Goal: Information Seeking & Learning: Learn about a topic

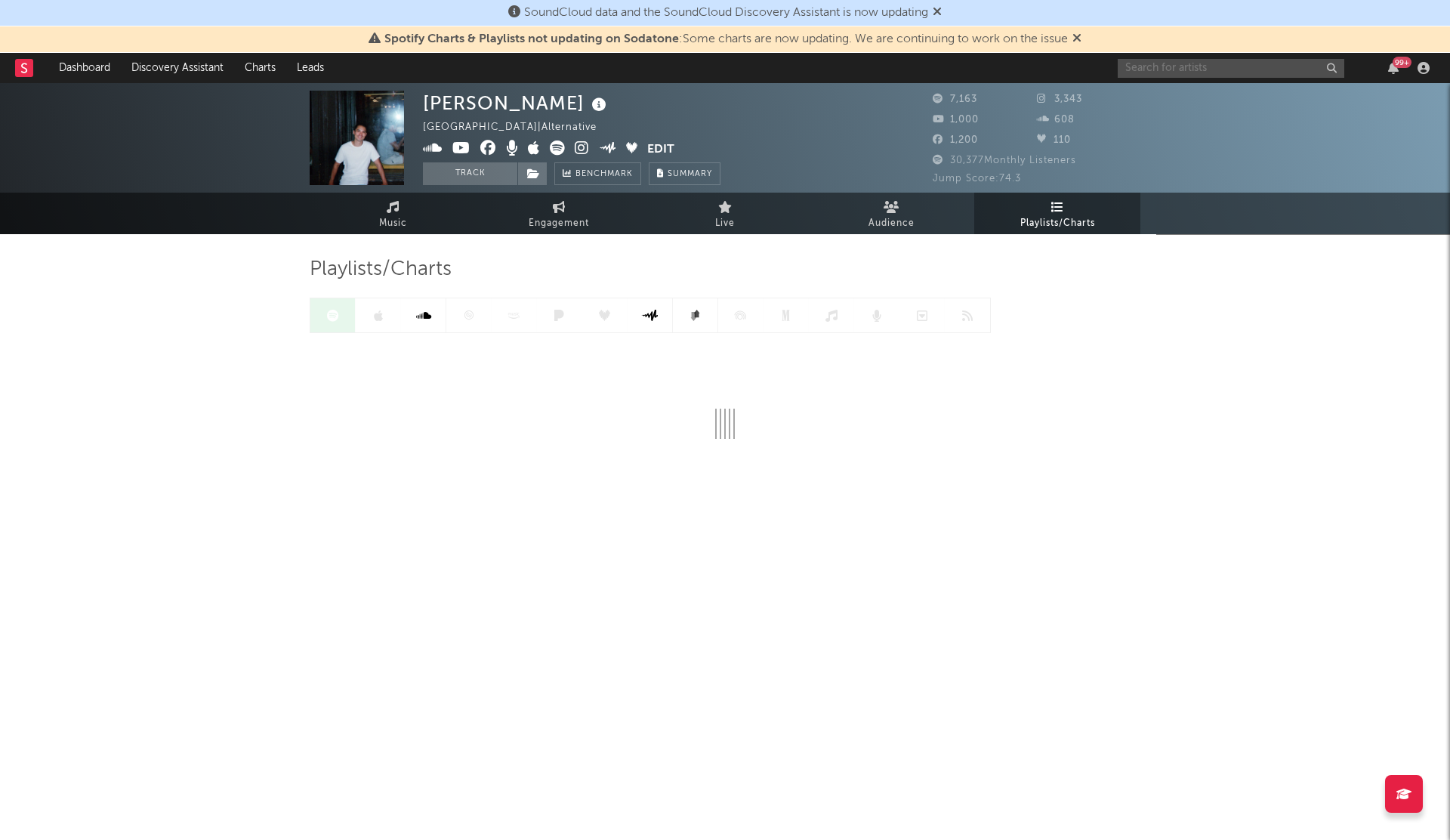
click at [1143, 76] on input "text" at bounding box center [1231, 68] width 227 height 19
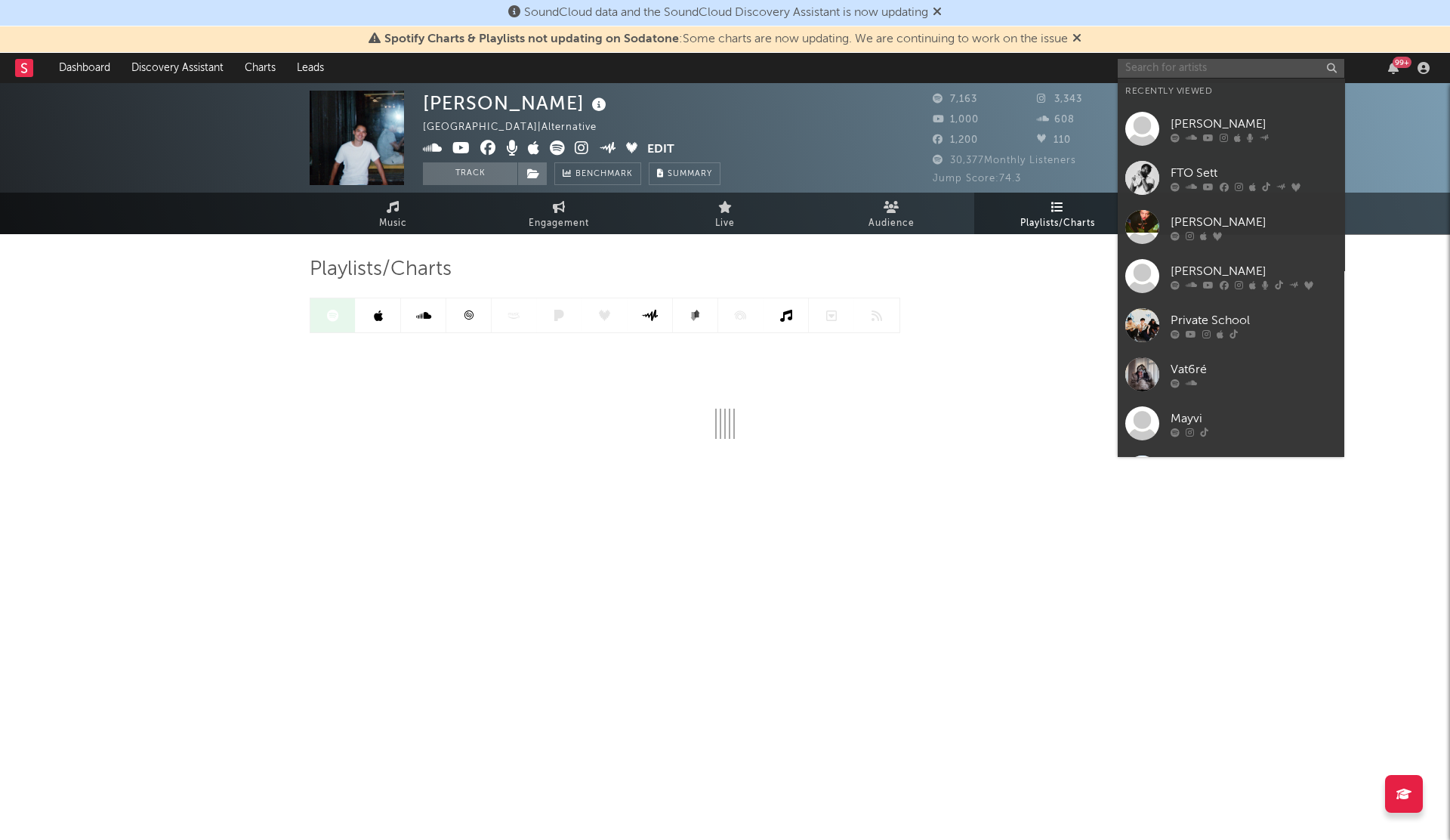
paste input "lilithzplug"
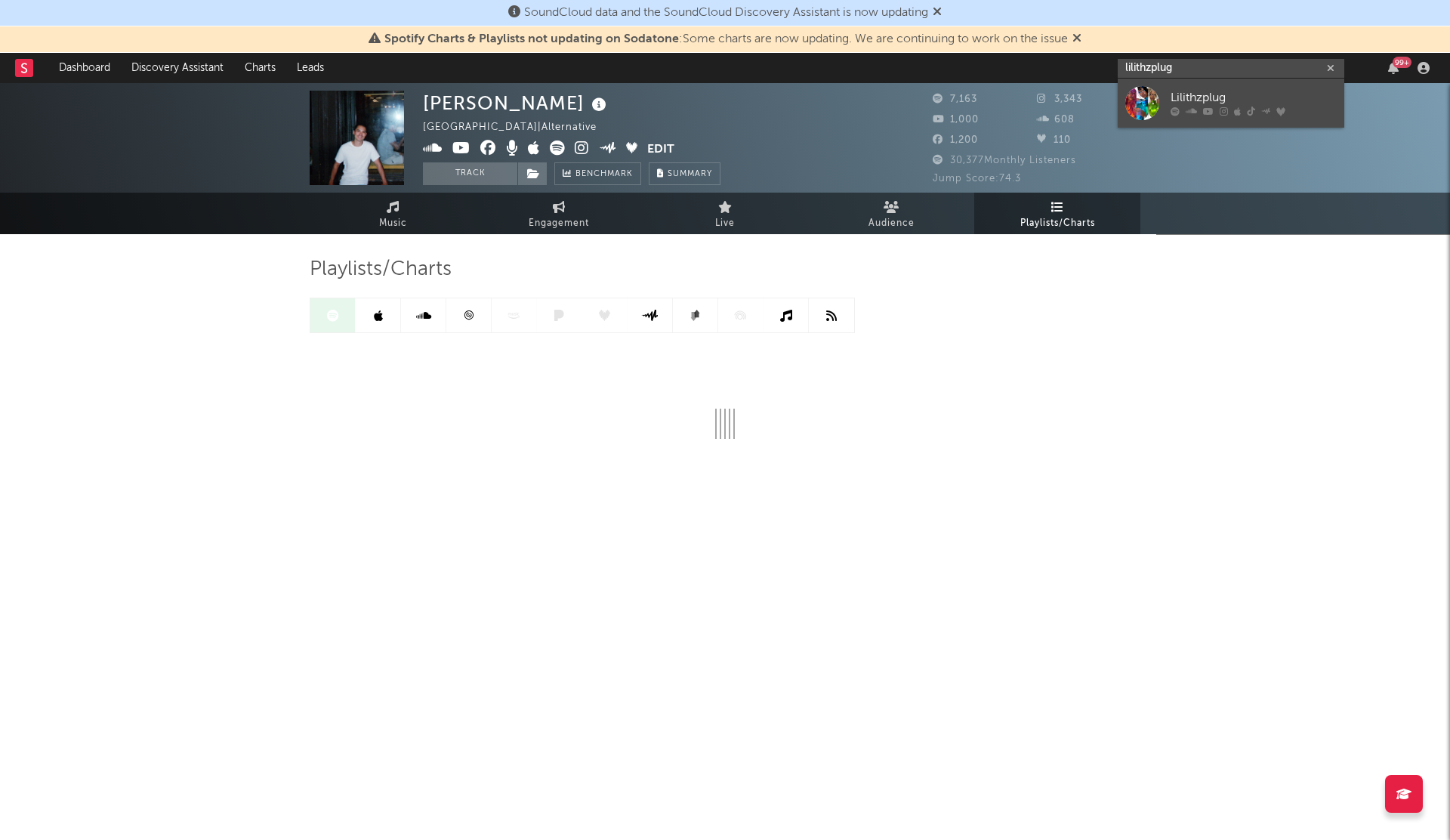
type input "lilithzplug"
click at [1127, 84] on link "Lilithzplug" at bounding box center [1231, 102] width 227 height 49
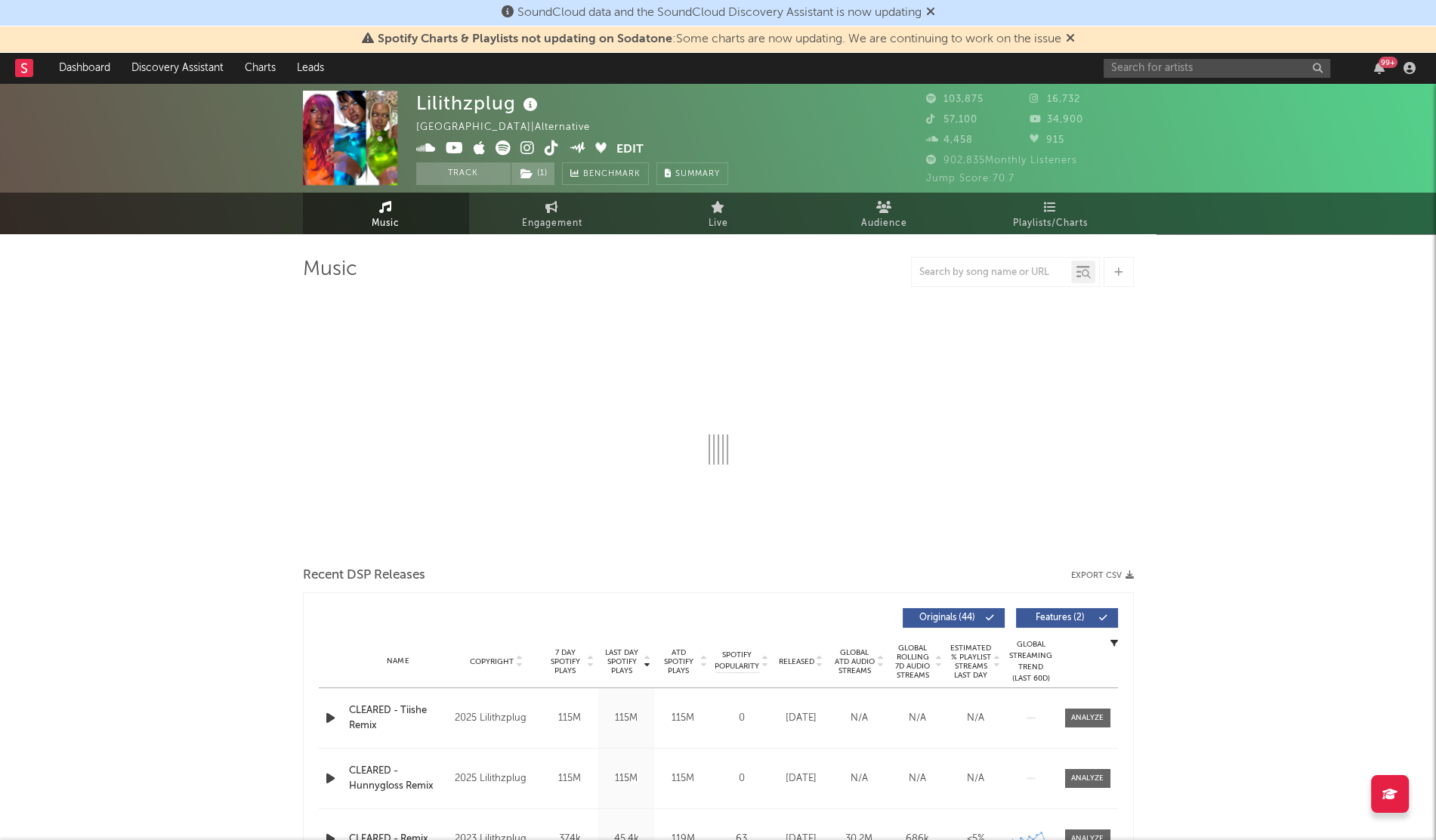
select select "6m"
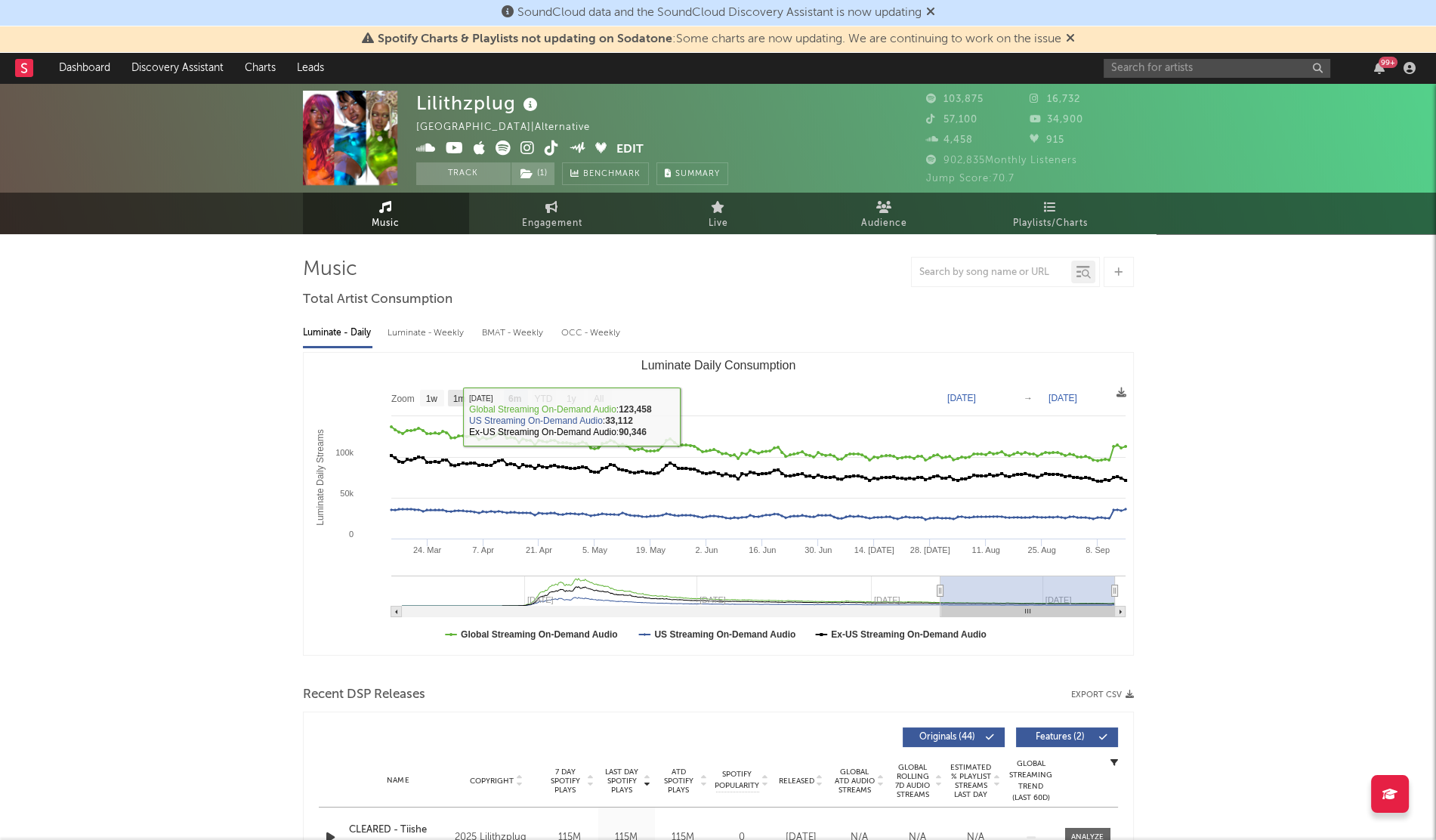
click at [453, 404] on text "1m" at bounding box center [459, 399] width 13 height 11
select select "1m"
type input "[DATE]"
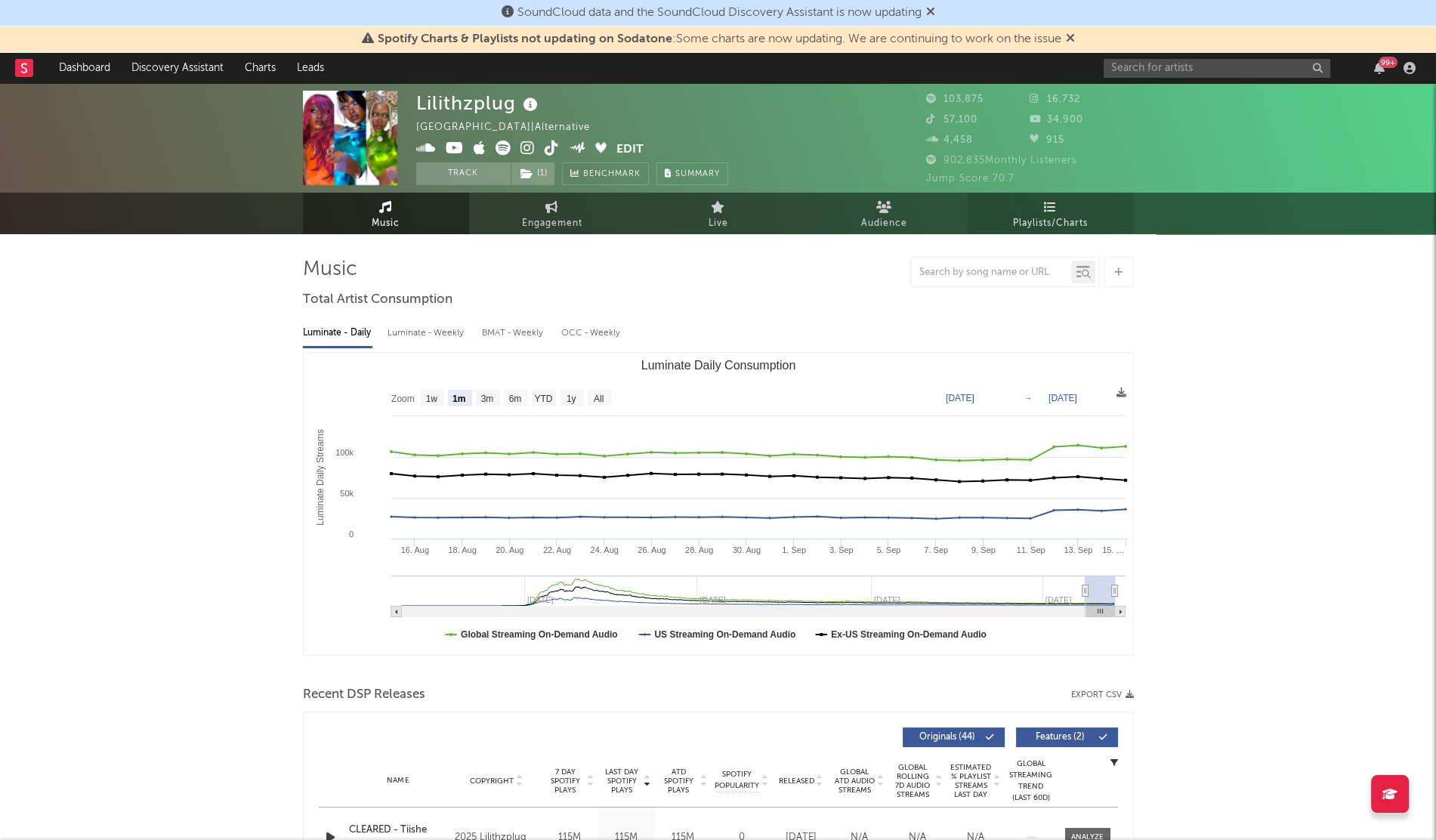
click at [1063, 229] on span "Playlists/Charts" at bounding box center [1051, 223] width 75 height 18
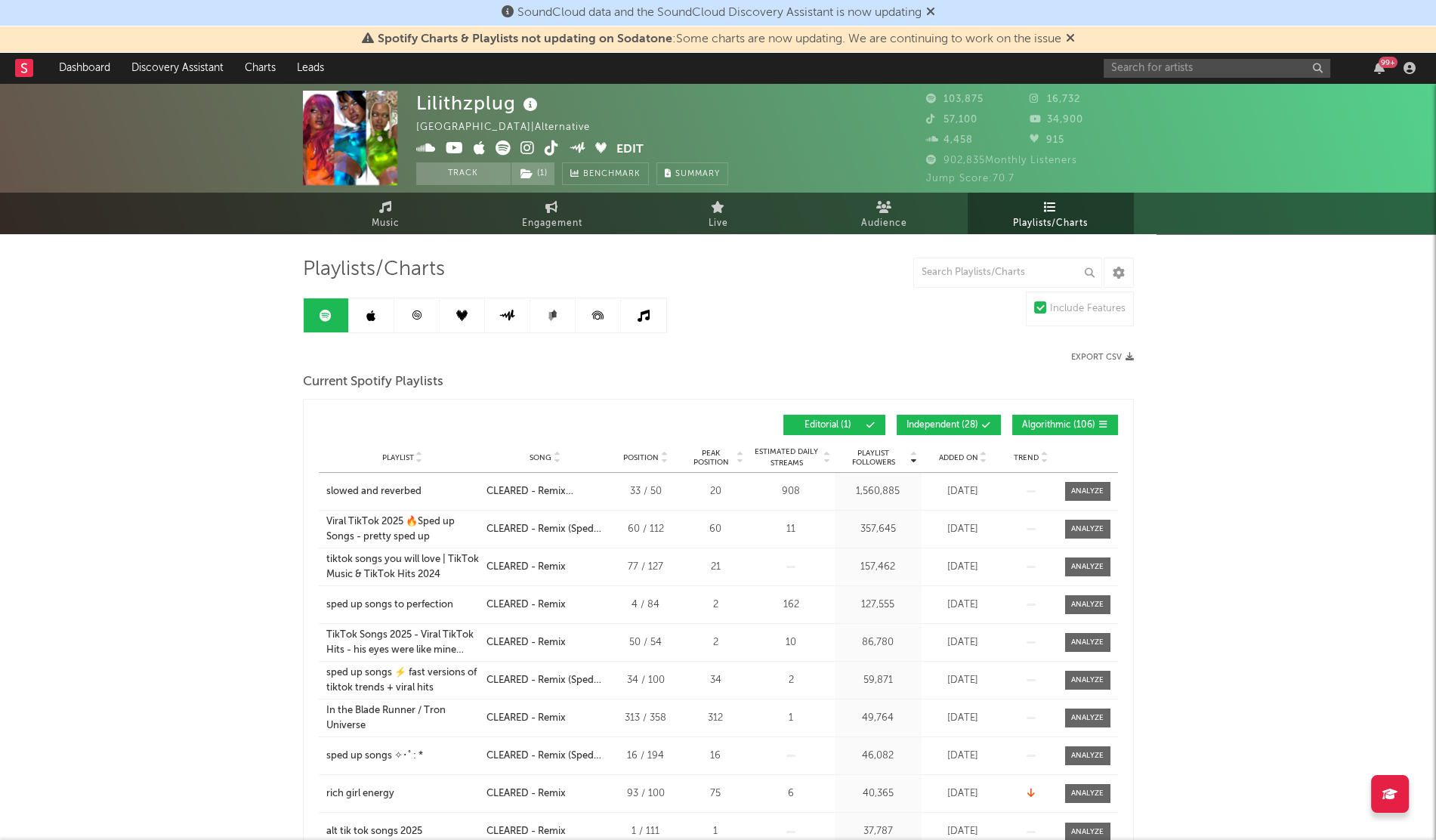
click at [946, 454] on span "Added On" at bounding box center [959, 458] width 39 height 9
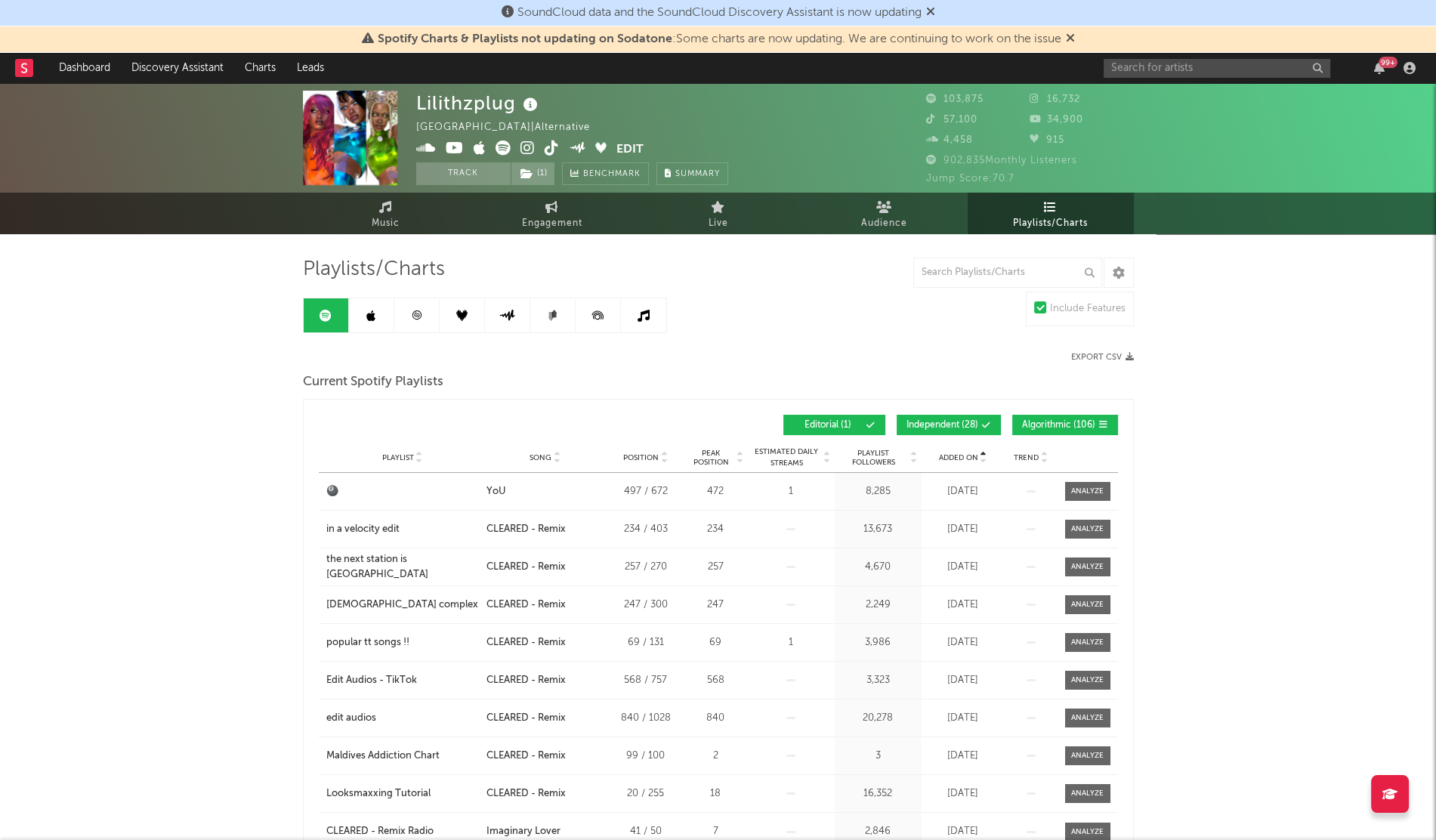
click at [946, 454] on span "Added On" at bounding box center [959, 458] width 39 height 9
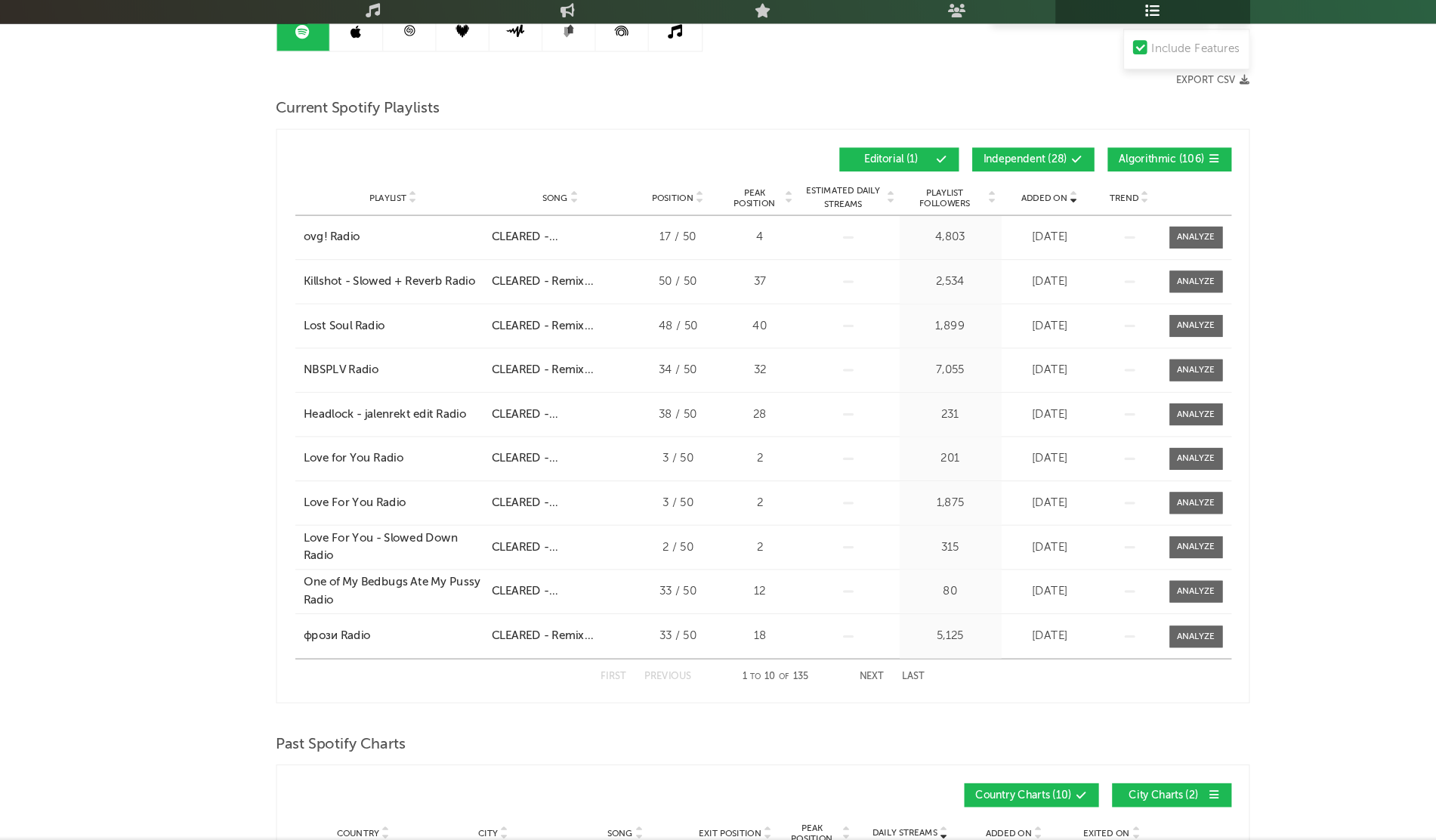
scroll to position [169, 0]
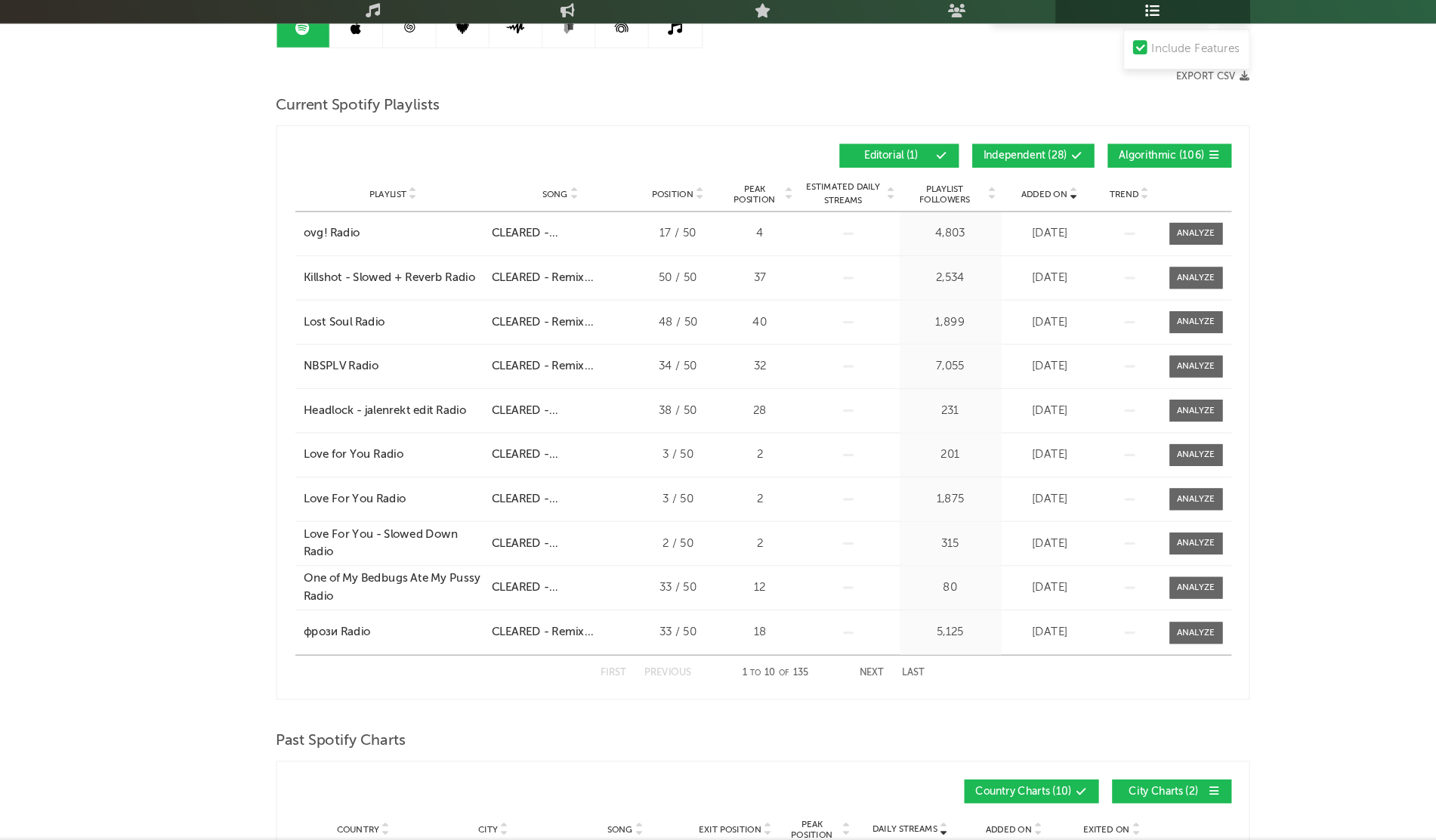
click at [804, 693] on button "Next" at bounding box center [811, 696] width 21 height 9
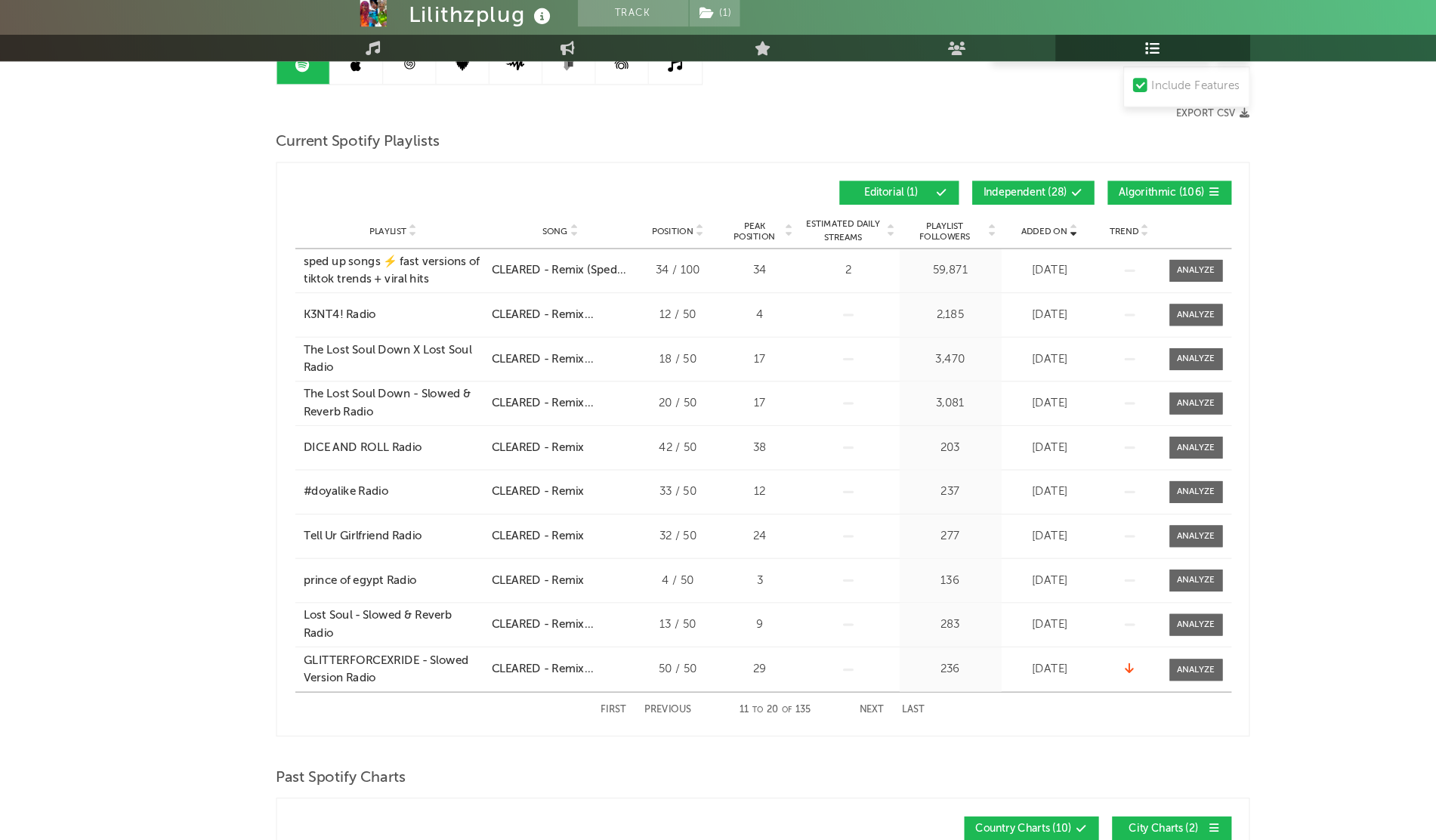
scroll to position [143, 0]
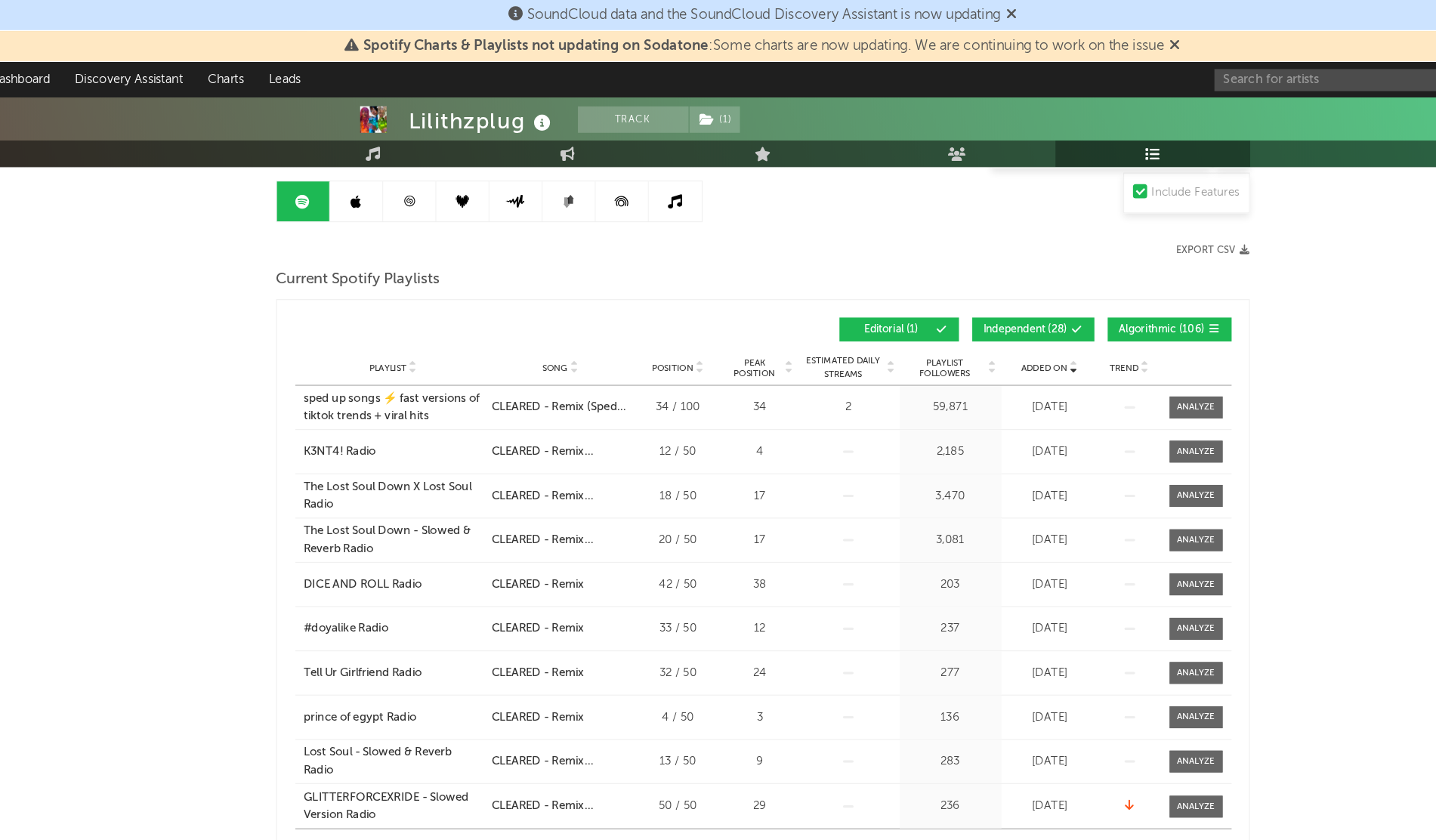
click at [373, 185] on link at bounding box center [372, 171] width 45 height 34
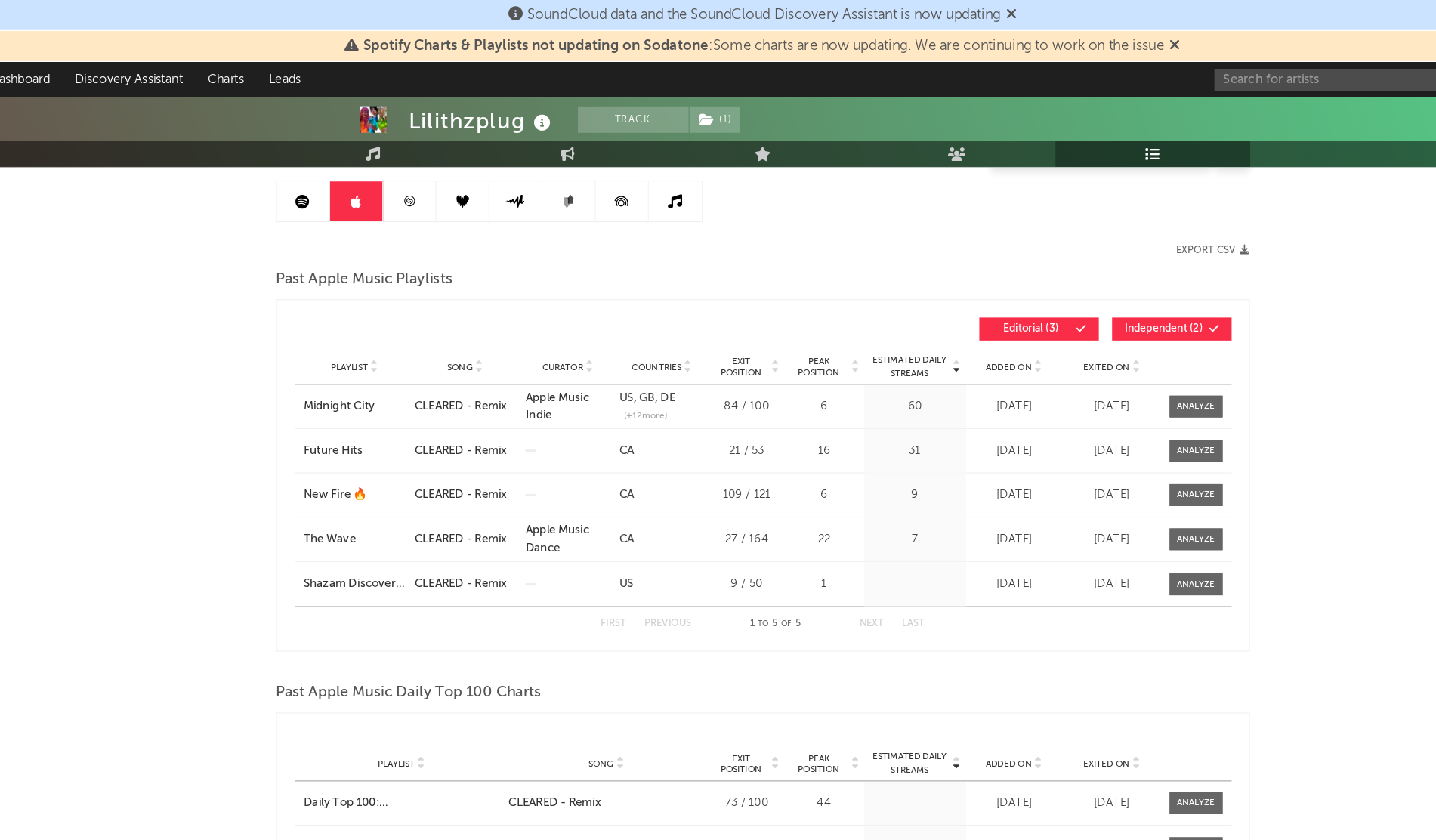
click at [920, 315] on span "Added On" at bounding box center [928, 314] width 39 height 9
click at [320, 178] on link at bounding box center [326, 171] width 45 height 34
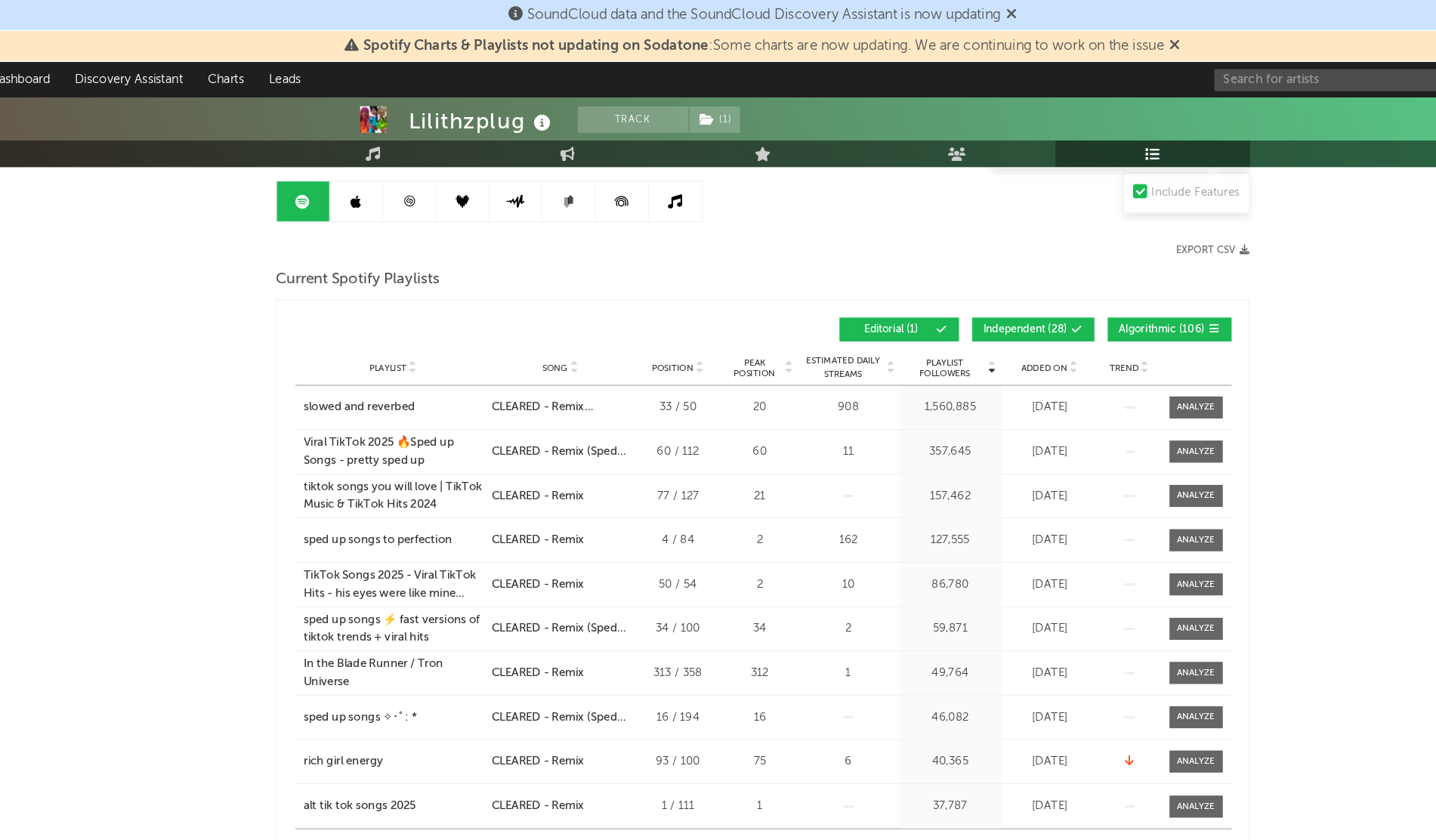
click at [376, 181] on link at bounding box center [372, 171] width 45 height 34
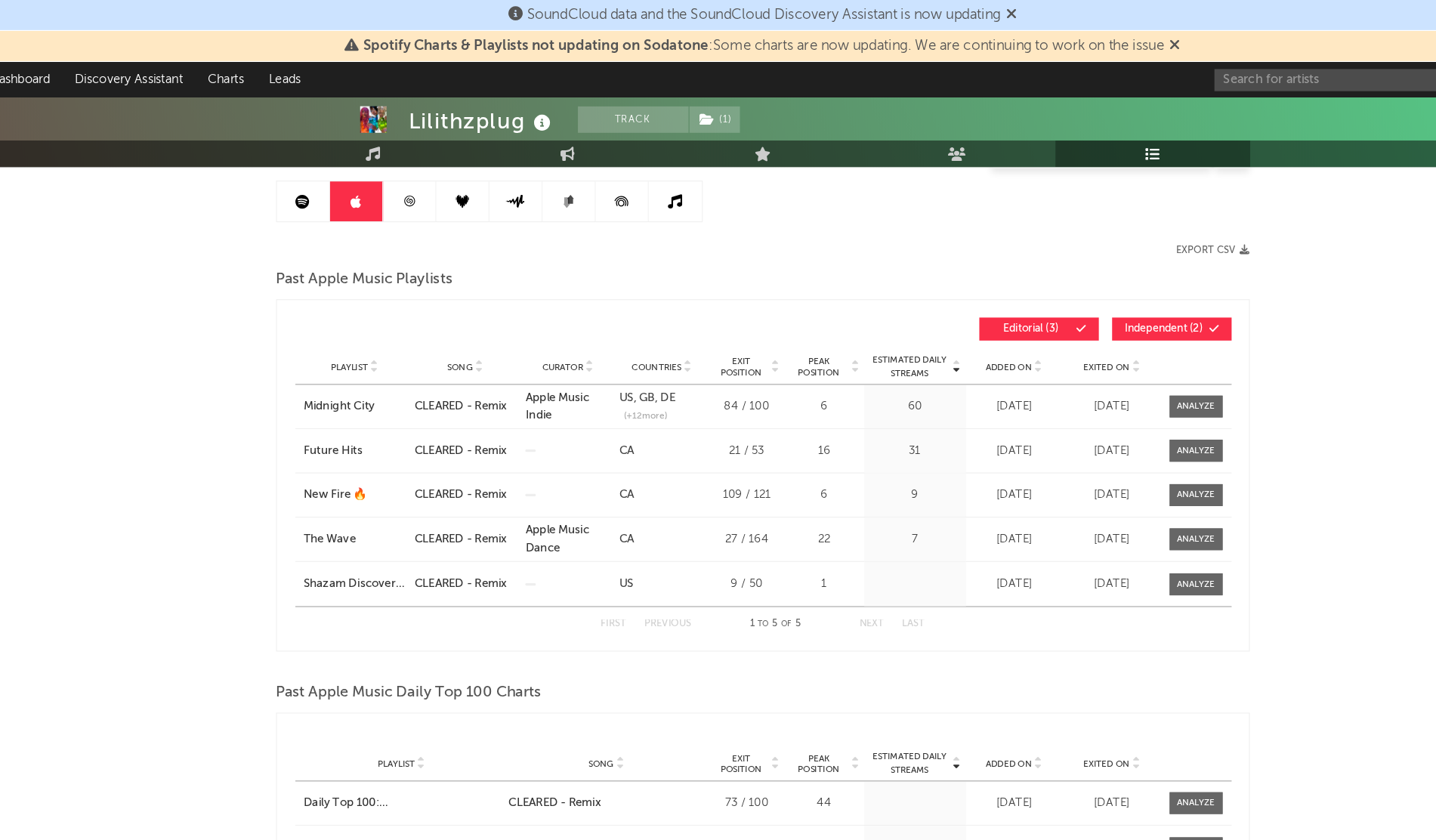
click at [916, 310] on span "Added On" at bounding box center [928, 314] width 39 height 9
click at [365, 348] on div "Midnight City" at bounding box center [369, 346] width 87 height 15
click at [351, 421] on div "The Wave" at bounding box center [369, 422] width 87 height 15
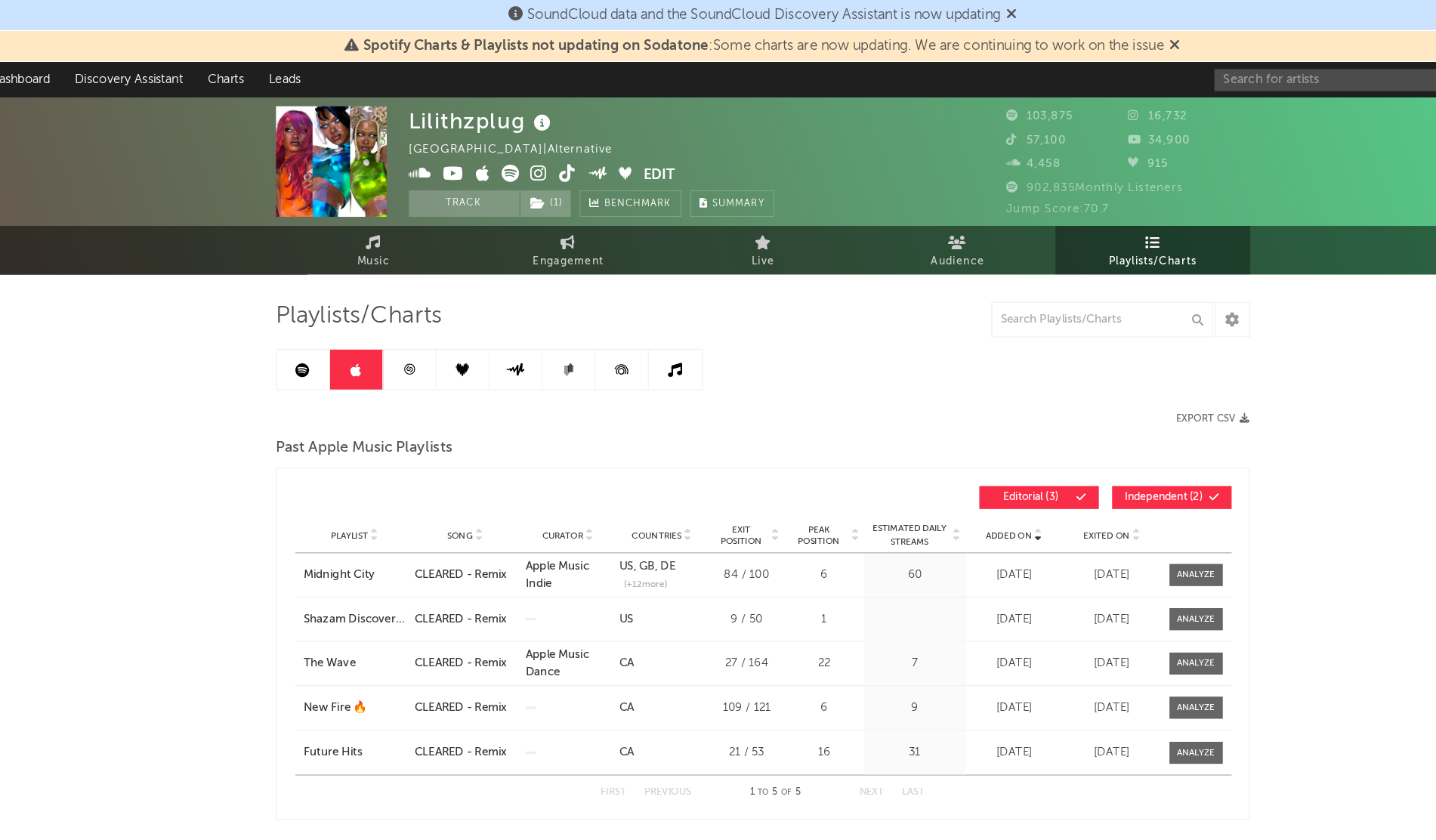
click at [393, 220] on span "Music" at bounding box center [386, 223] width 28 height 18
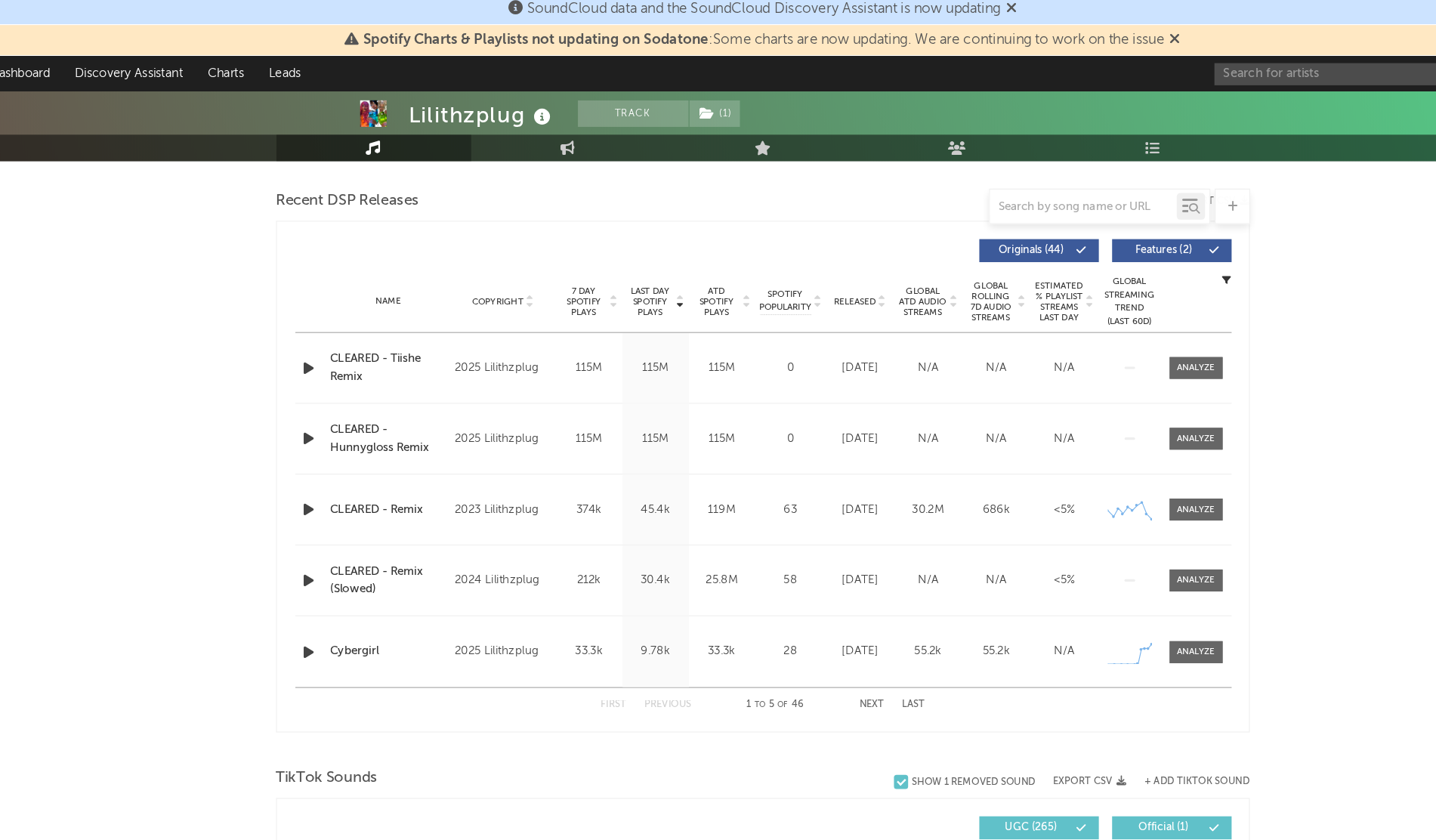
scroll to position [518, 0]
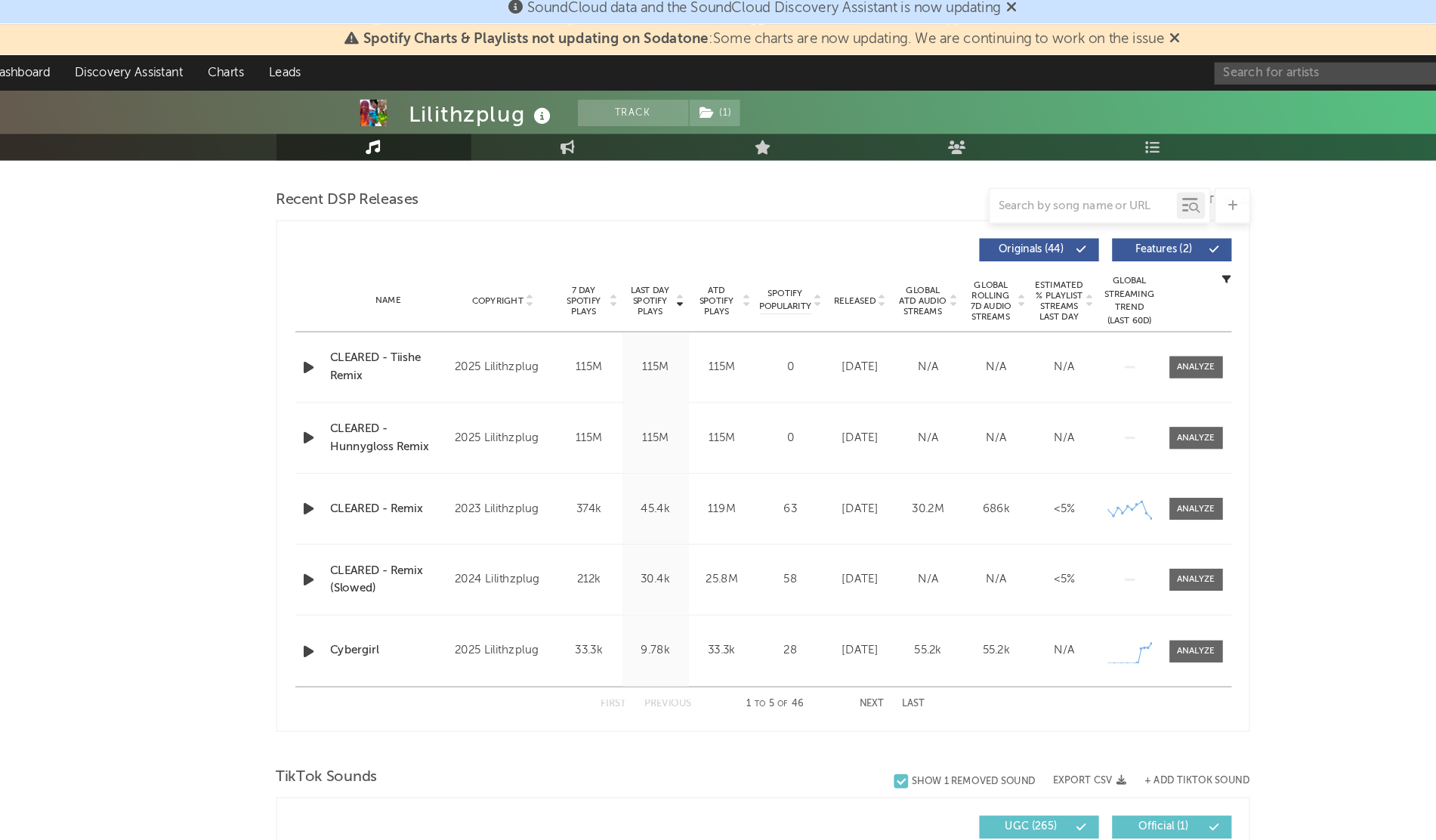
click at [805, 252] on div "Name Copyright Label Album Names Composer Names 7 Day Spotify Plays Last Day Sp…" at bounding box center [718, 263] width 799 height 53
click at [797, 257] on div "Released" at bounding box center [801, 262] width 51 height 11
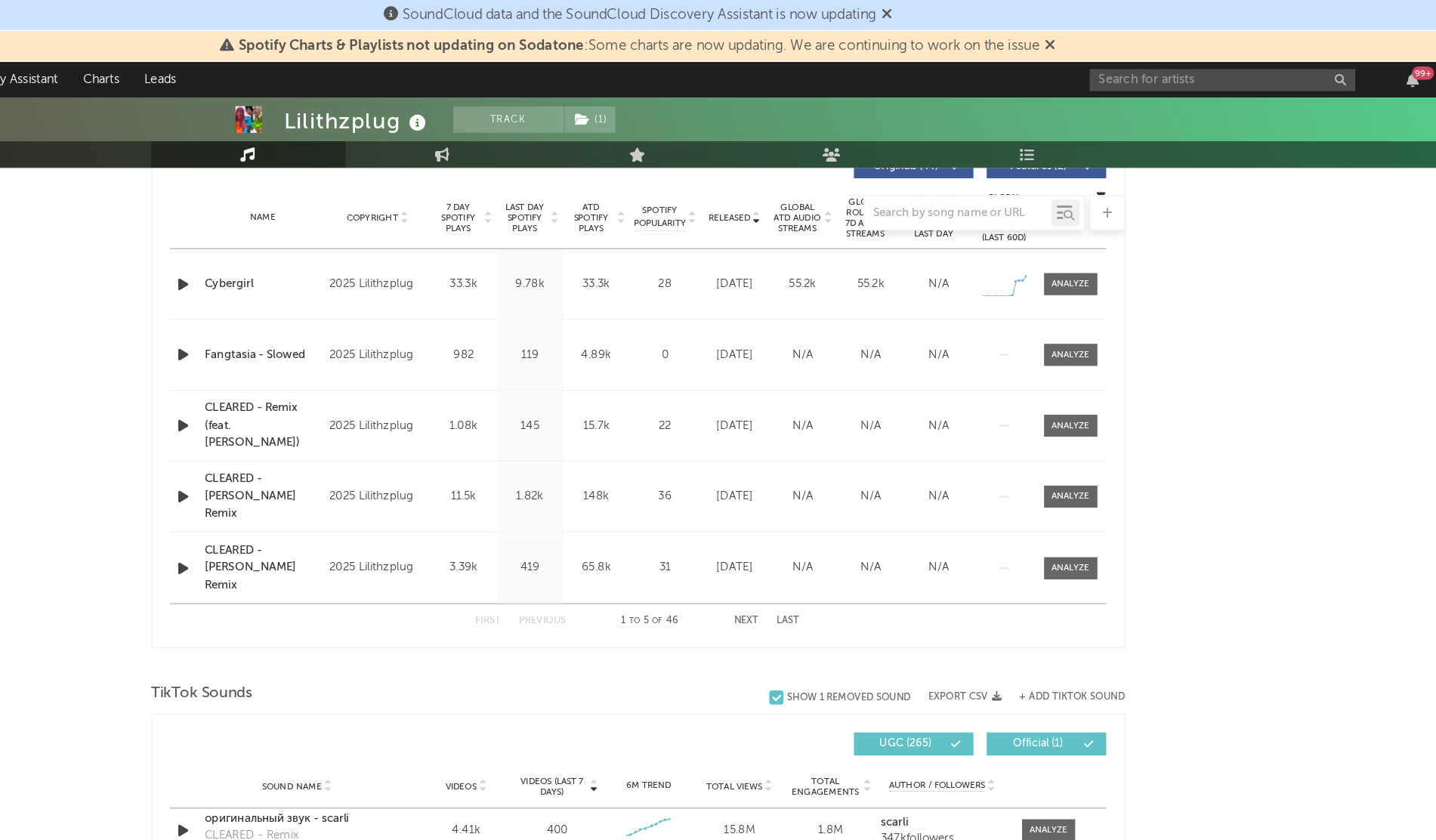
scroll to position [594, 0]
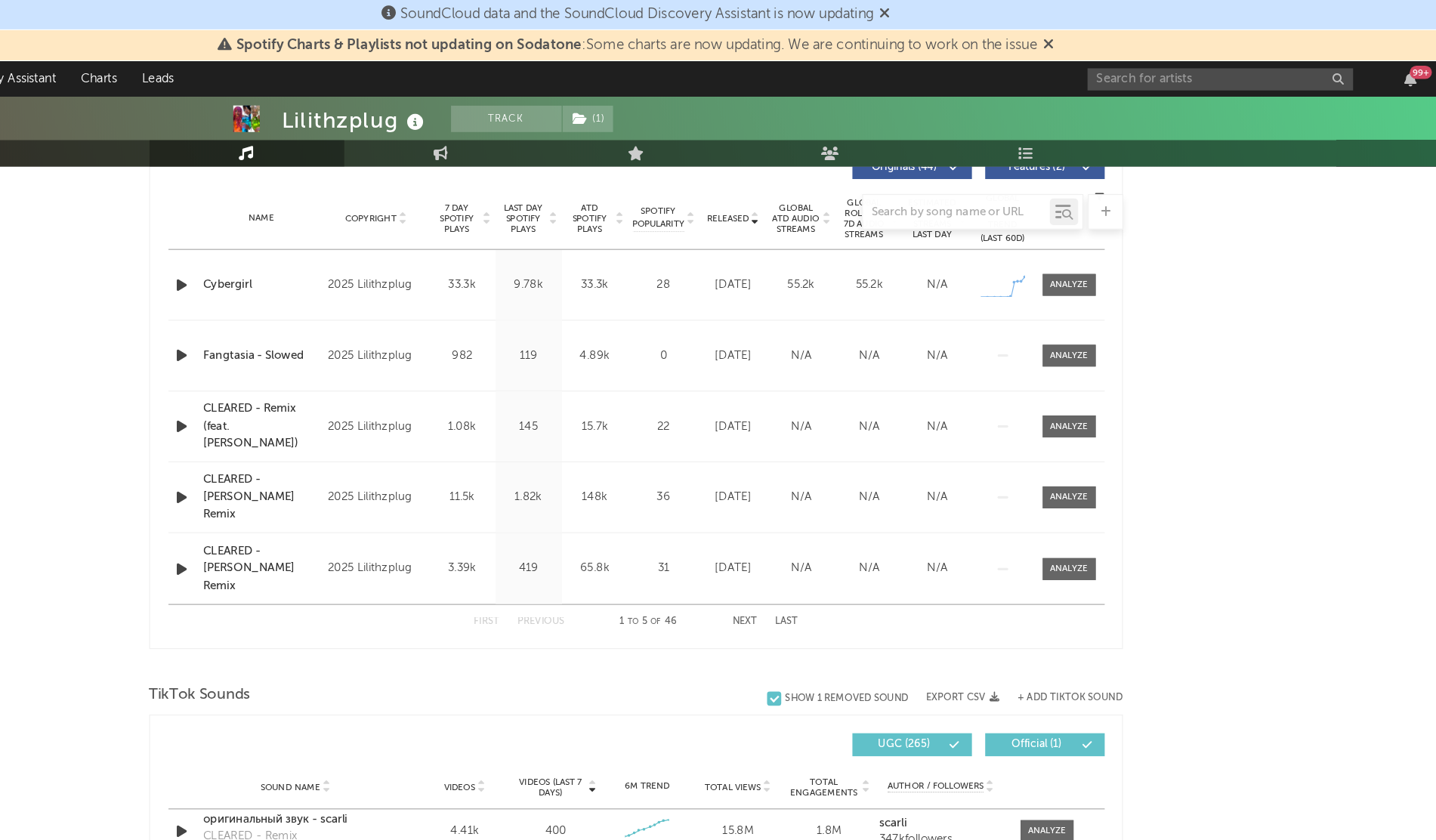
click at [200, 440] on div "Lilithzplug Track ( 1 ) [GEOGRAPHIC_DATA] | Alternative Edit Track ( 1 ) Benchm…" at bounding box center [718, 630] width 1436 height 2281
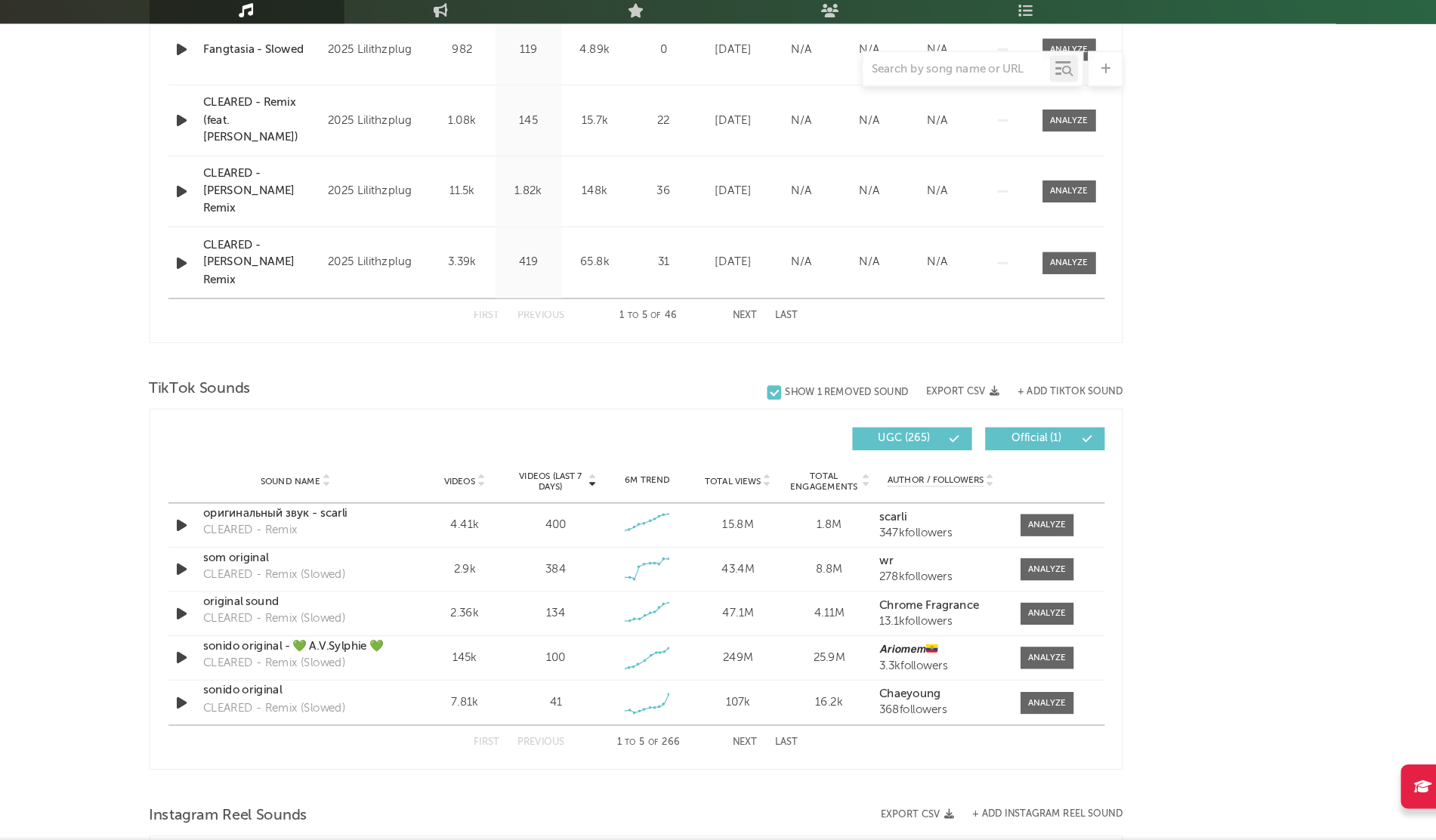
scroll to position [1032, 0]
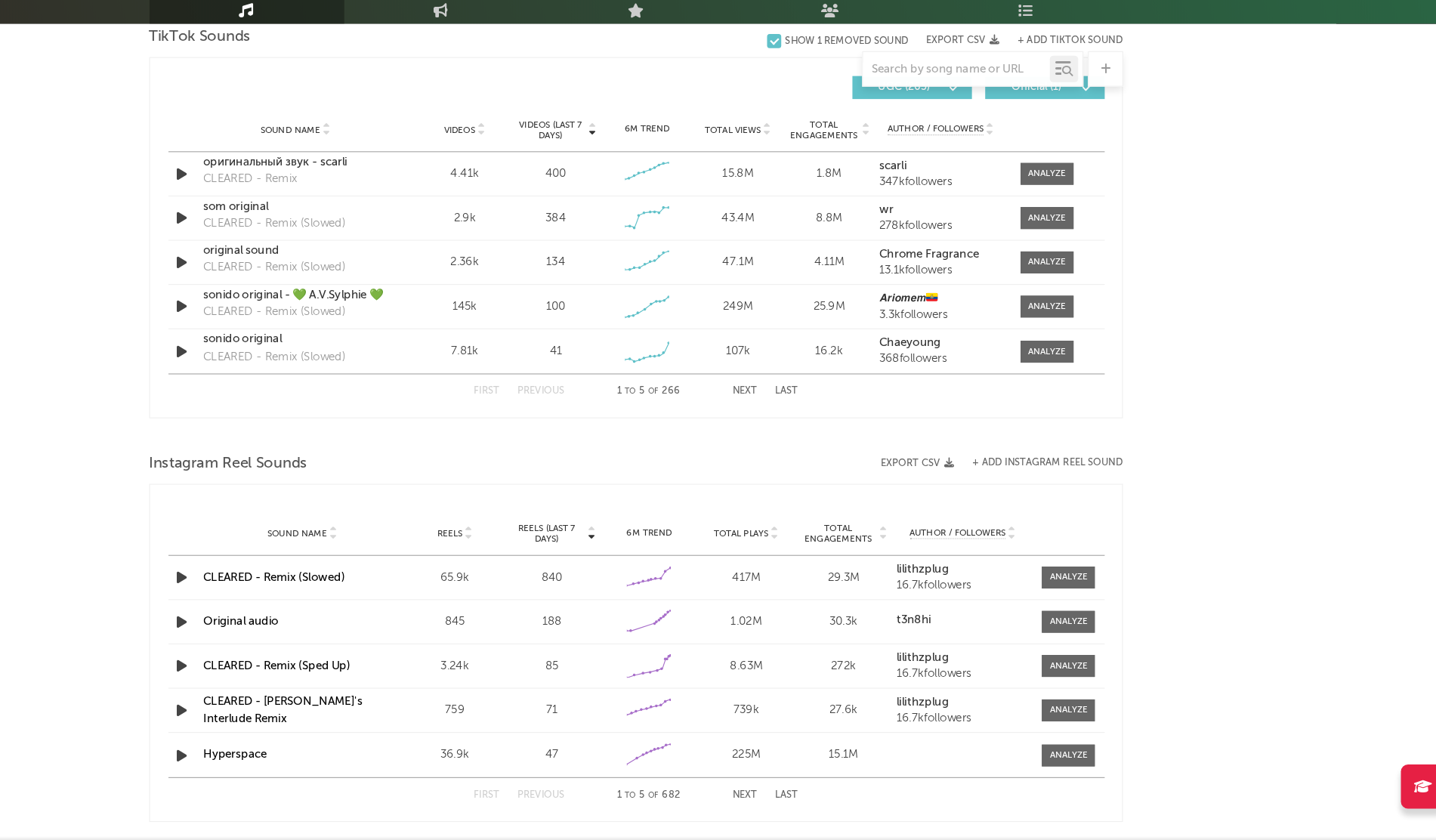
click at [816, 456] on button "Next" at bounding box center [811, 456] width 21 height 9
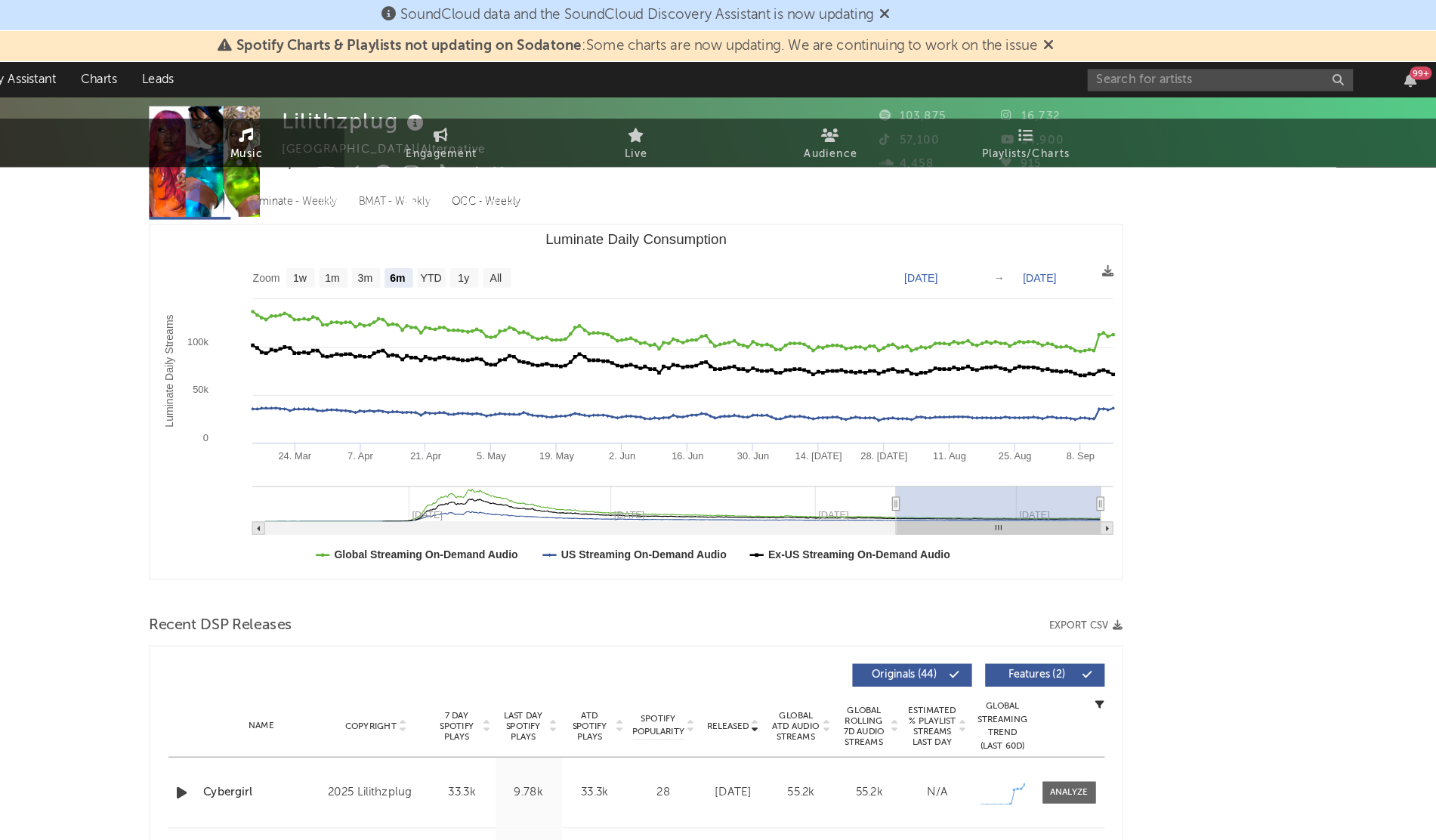
scroll to position [0, 0]
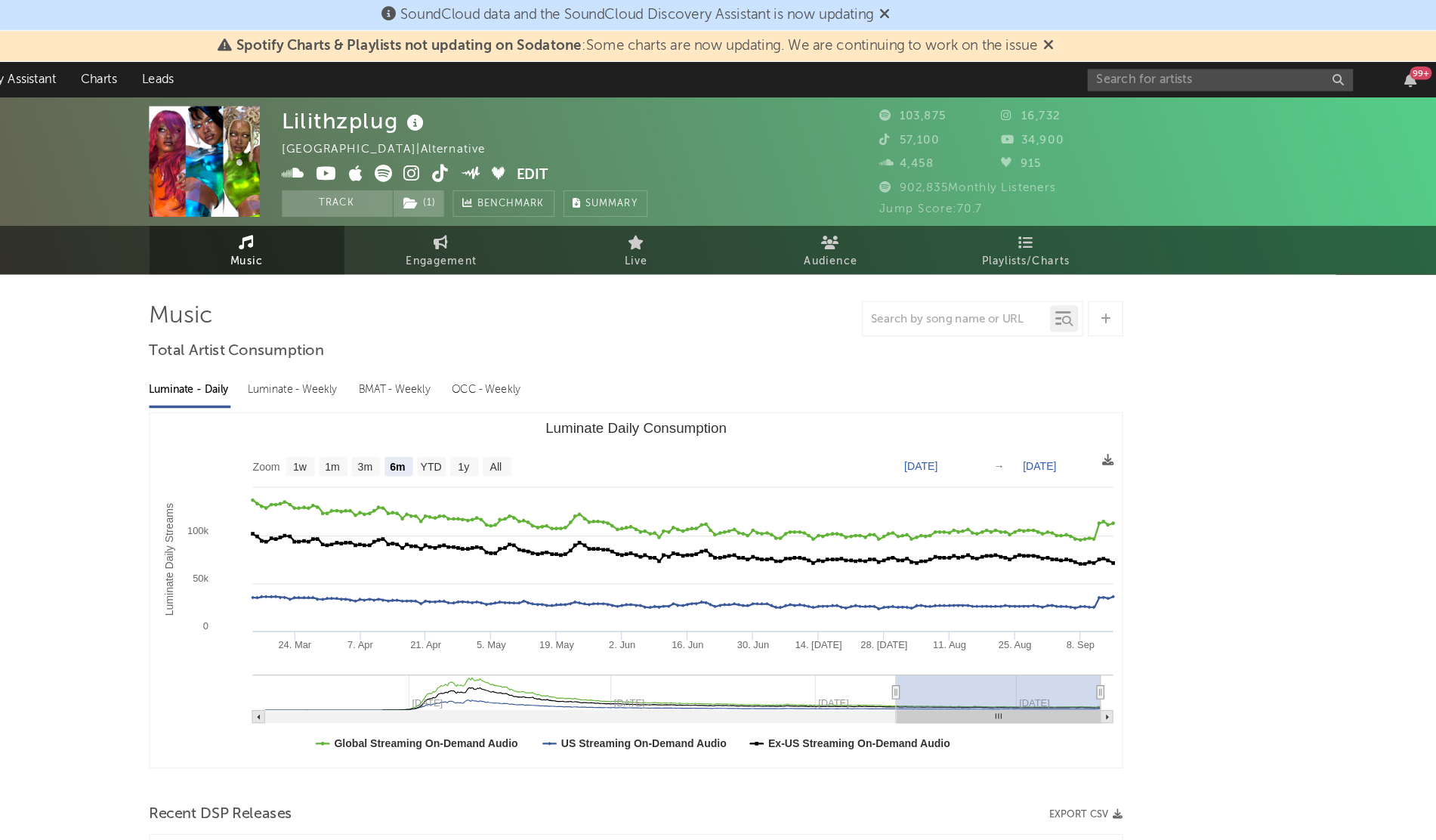
click at [542, 147] on span at bounding box center [516, 150] width 201 height 19
click at [590, 395] on rect "Luminate Daily Consumption" at bounding box center [599, 397] width 24 height 16
select select "All"
type input "[DATE]"
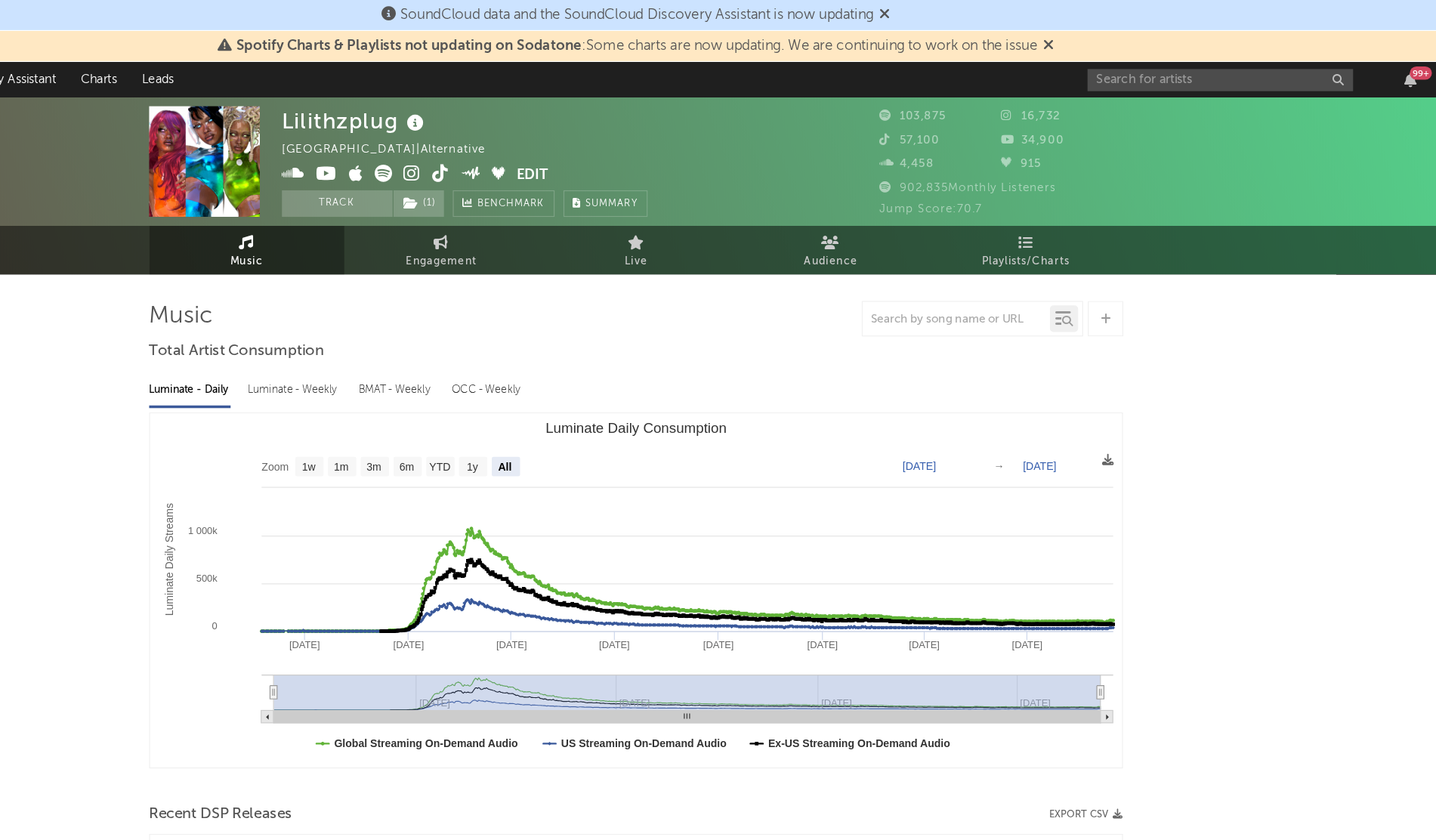
click at [548, 148] on icon at bounding box center [552, 148] width 14 height 15
click at [1114, 74] on input "text" at bounding box center [1218, 68] width 227 height 19
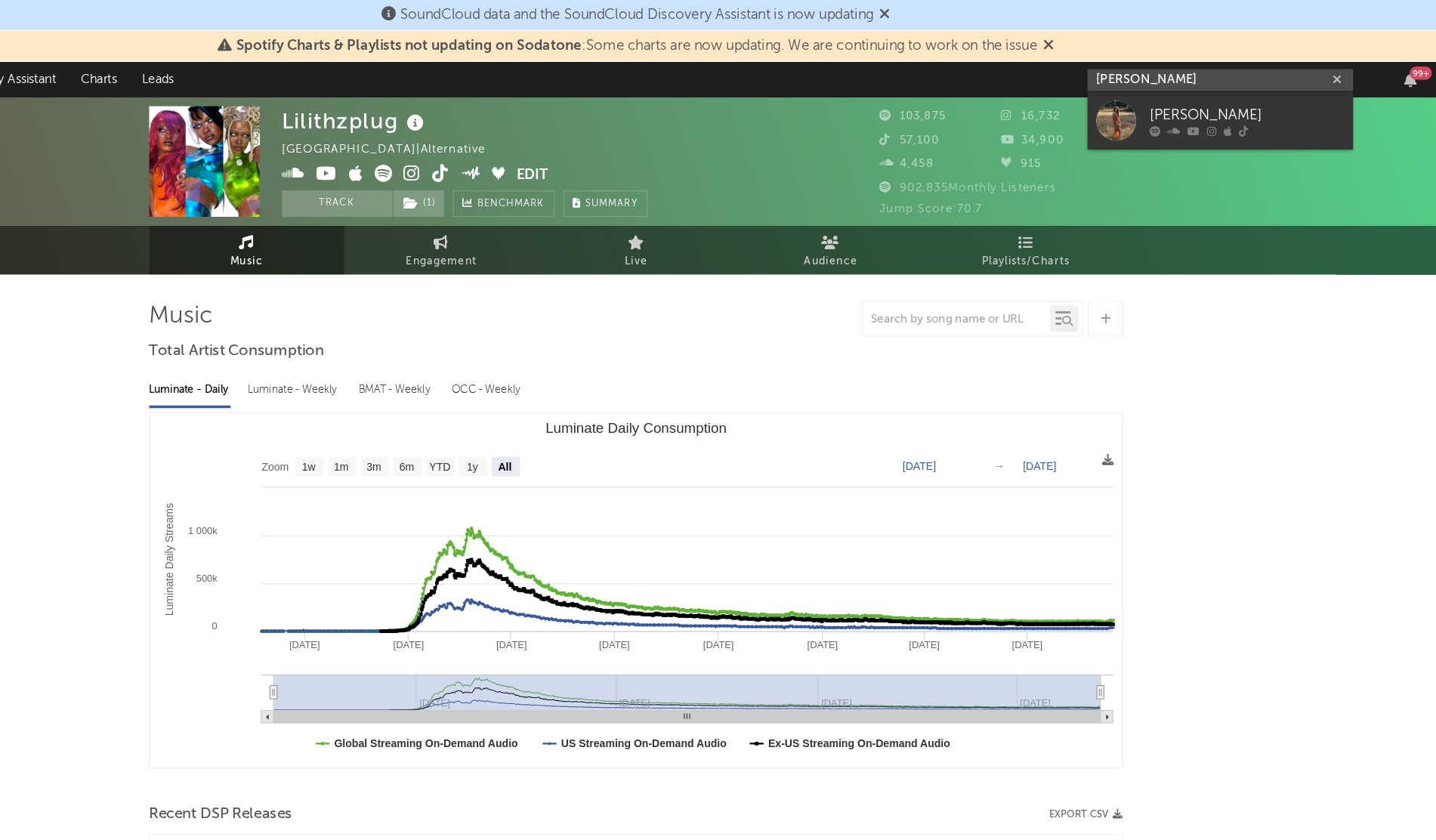
drag, startPoint x: 1162, startPoint y: 67, endPoint x: 989, endPoint y: 74, distance: 173.1
click at [989, 74] on nav "Dashboard Discovery Assistant Charts Leads asia [PERSON_NAME] 99 +" at bounding box center [718, 68] width 1436 height 31
type input "[PERSON_NAME]"
click at [1125, 119] on div at bounding box center [1128, 102] width 34 height 34
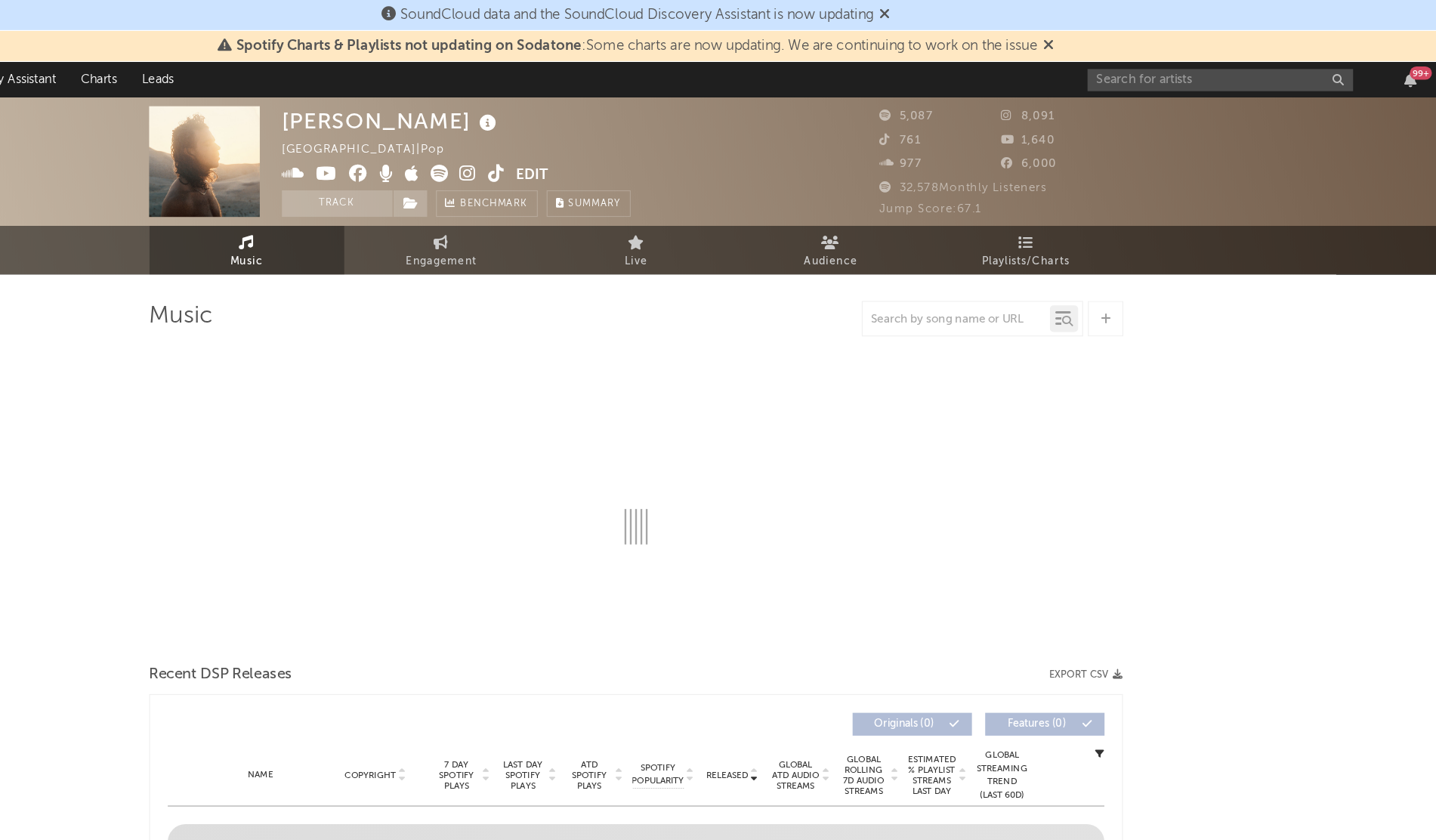
select select "1w"
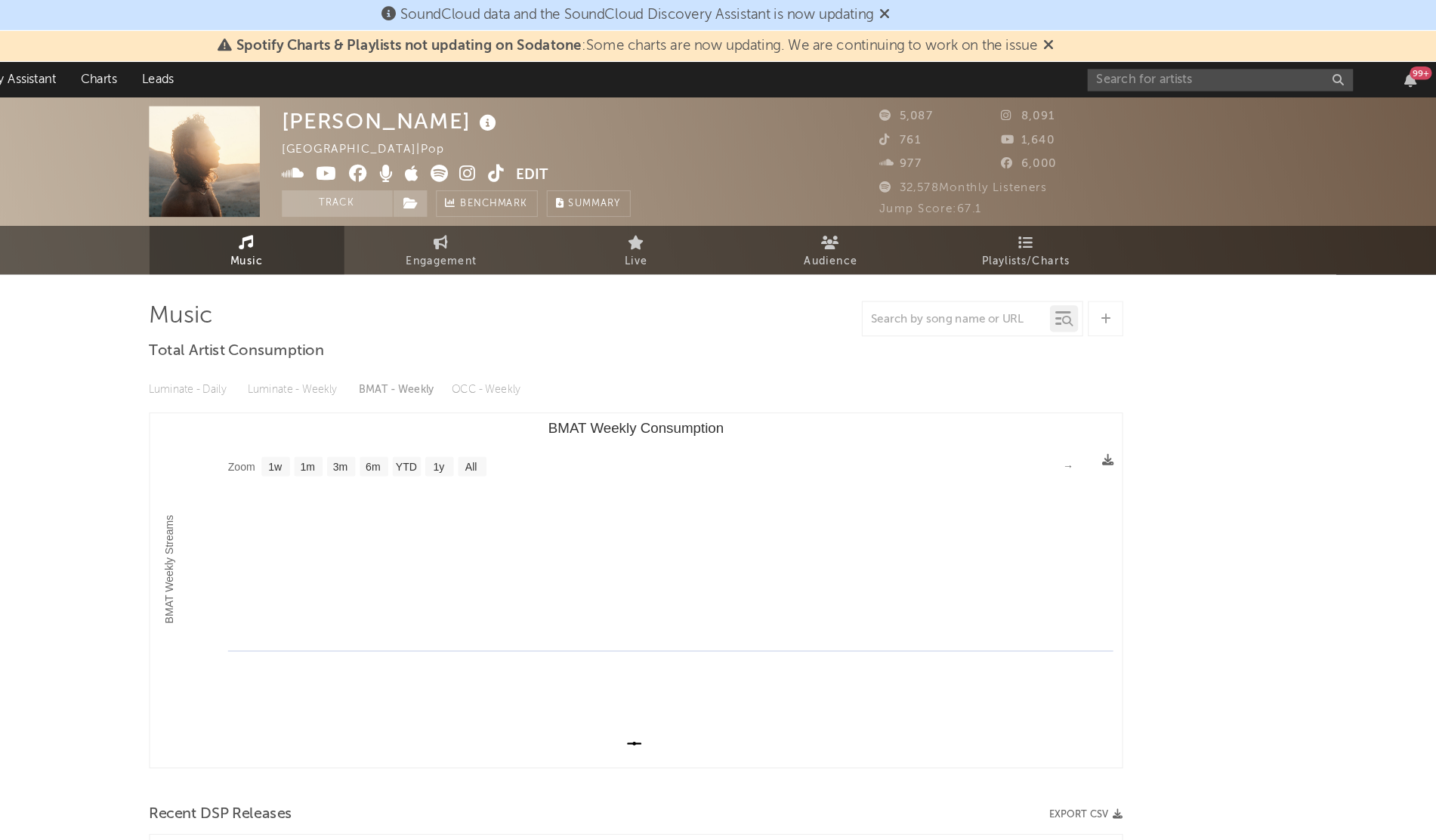
click at [572, 143] on icon at bounding box center [575, 148] width 14 height 15
